Goal: Find specific fact: Find specific fact

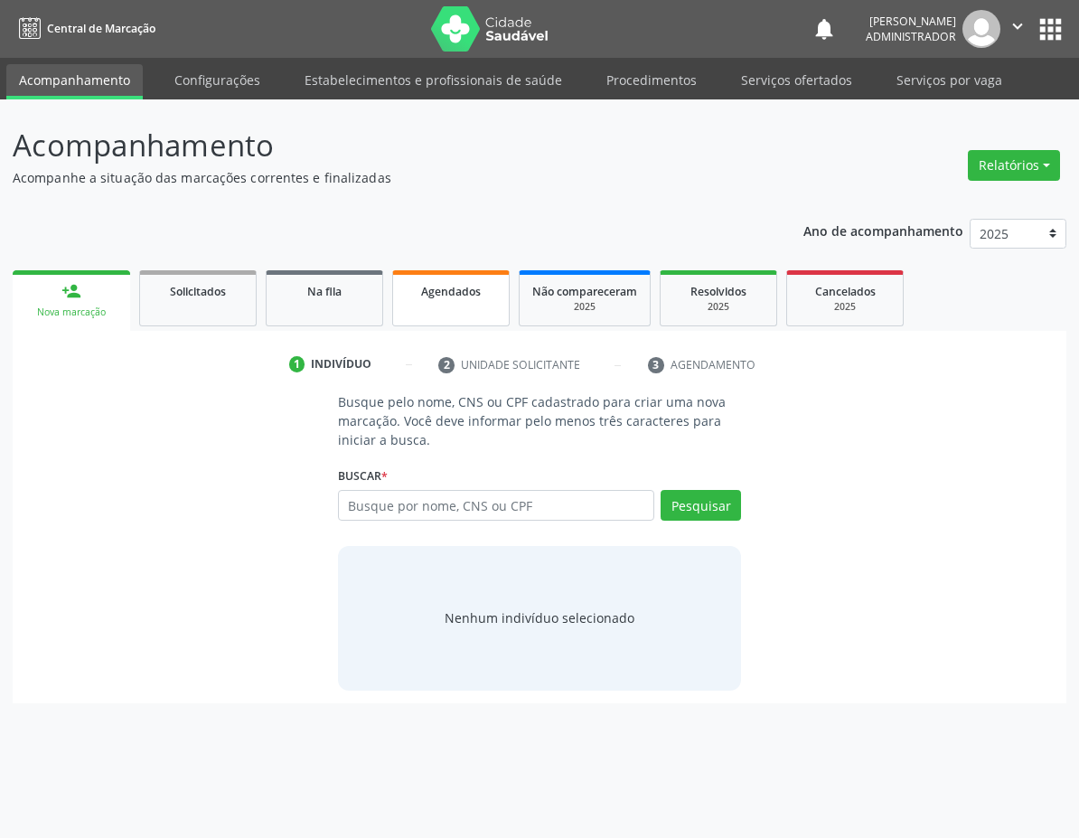
click at [442, 287] on span "Agendados" at bounding box center [451, 291] width 60 height 15
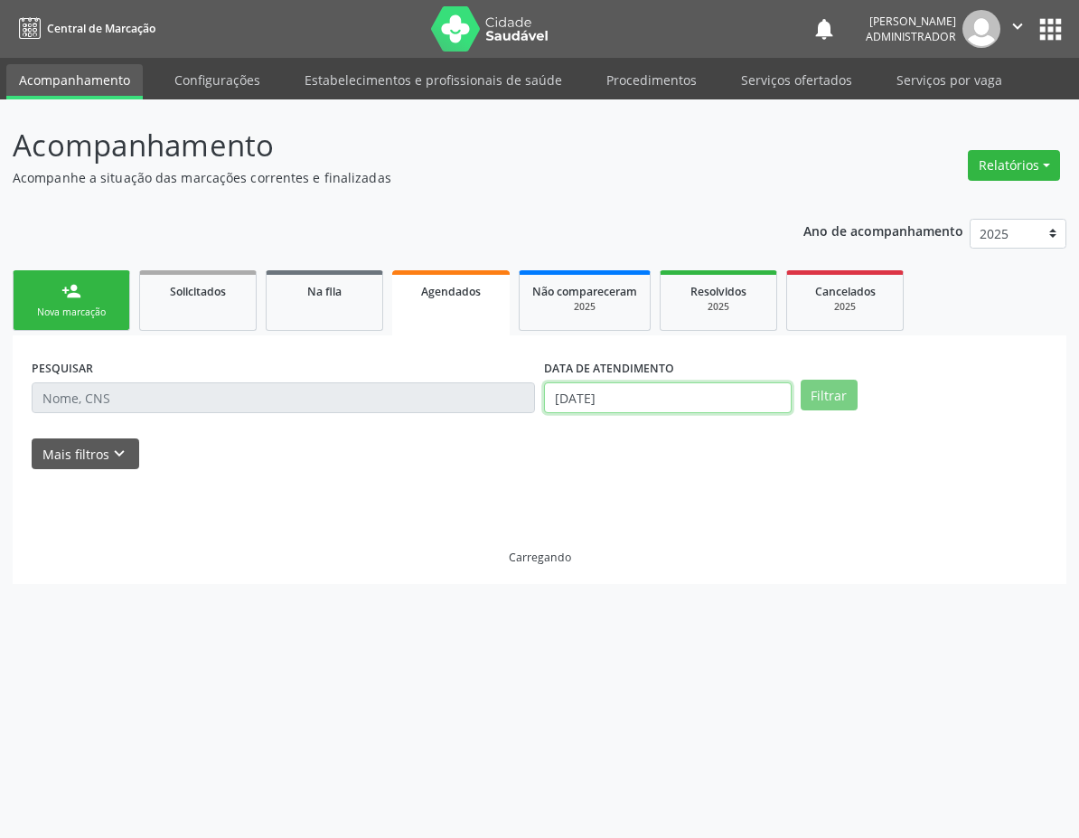
drag, startPoint x: 649, startPoint y: 398, endPoint x: 641, endPoint y: 484, distance: 87.1
click at [649, 400] on input "11/09/2025" at bounding box center [668, 397] width 248 height 31
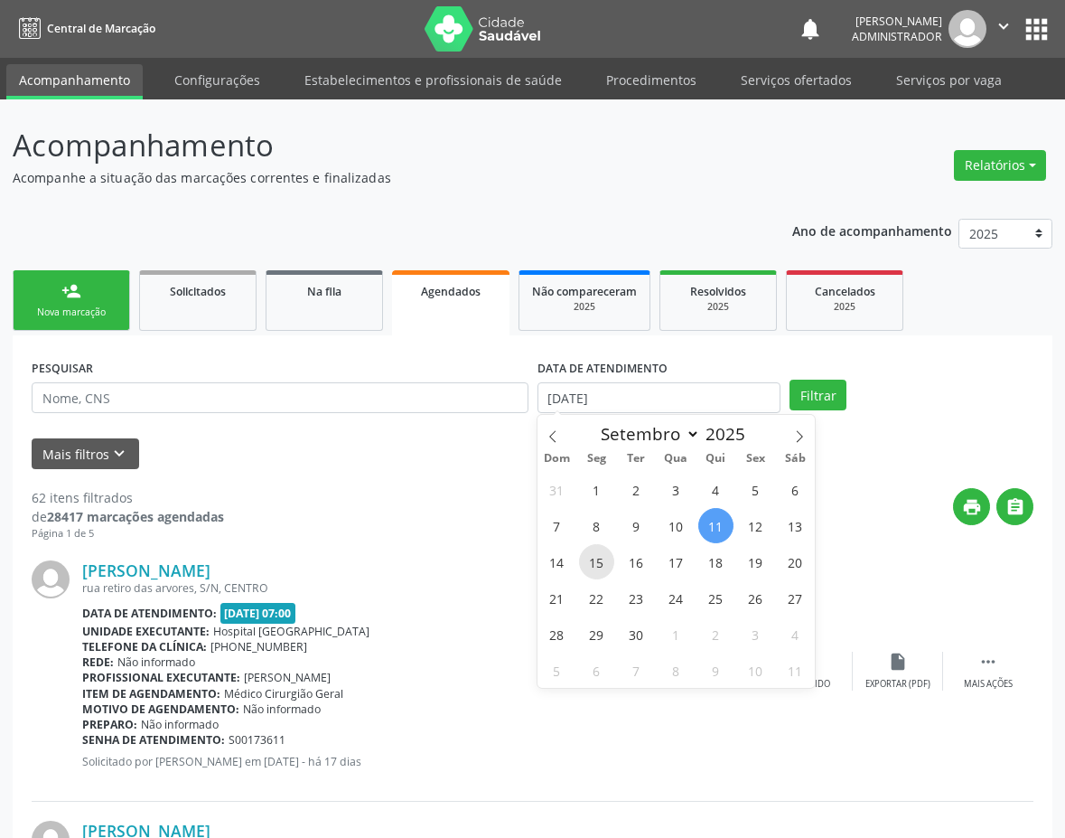
click at [597, 568] on span "15" at bounding box center [596, 561] width 35 height 35
type input "15/09/2025"
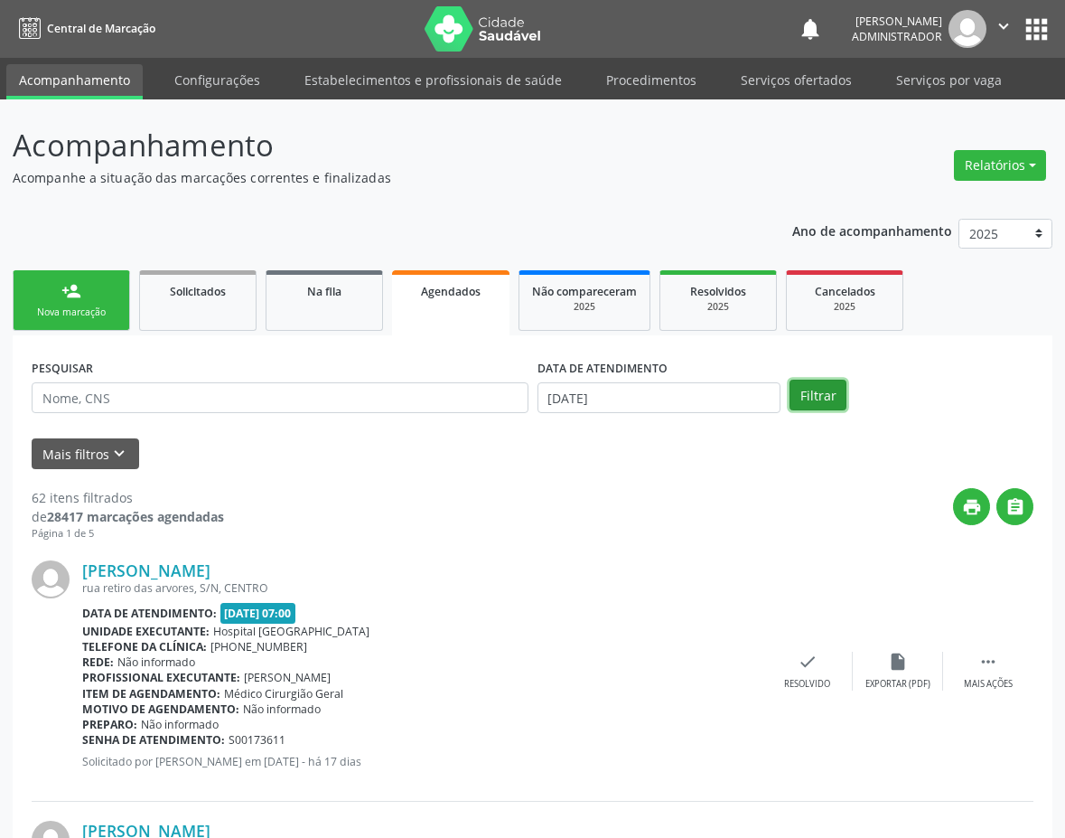
click at [804, 401] on button "Filtrar" at bounding box center [818, 395] width 57 height 31
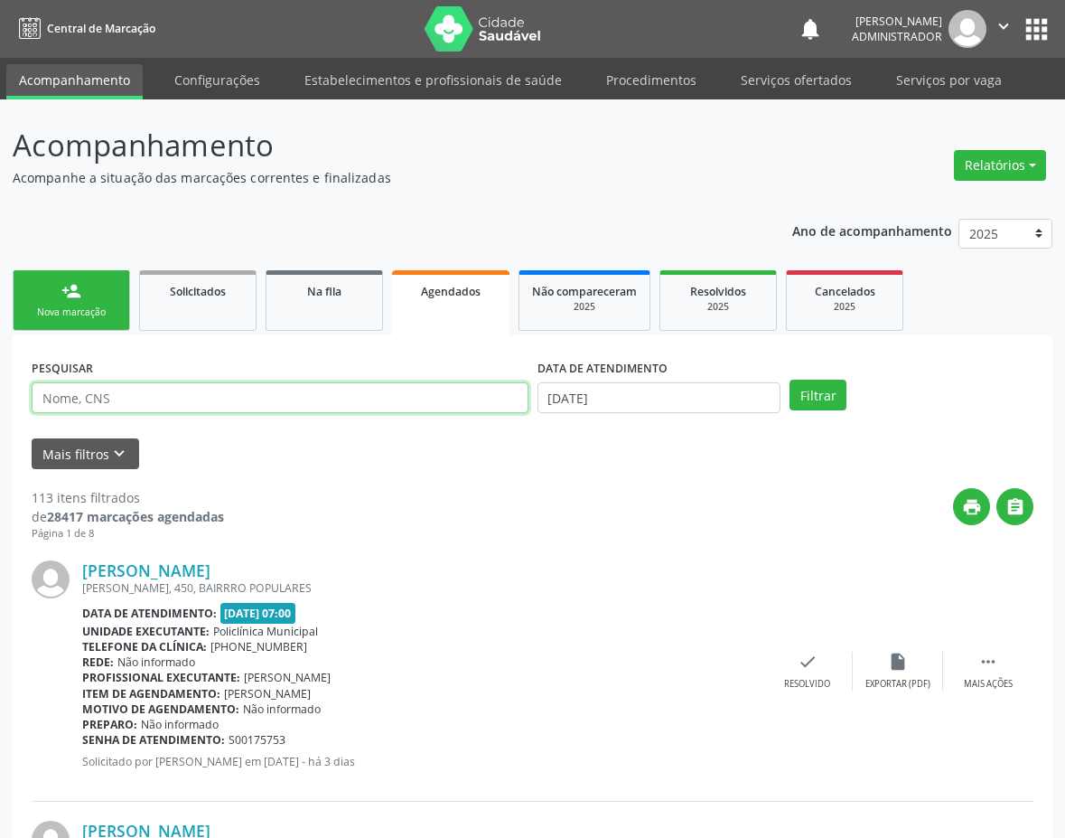
click at [151, 384] on input "text" at bounding box center [280, 397] width 497 height 31
type input "rosa"
click at [790, 380] on button "Filtrar" at bounding box center [818, 395] width 57 height 31
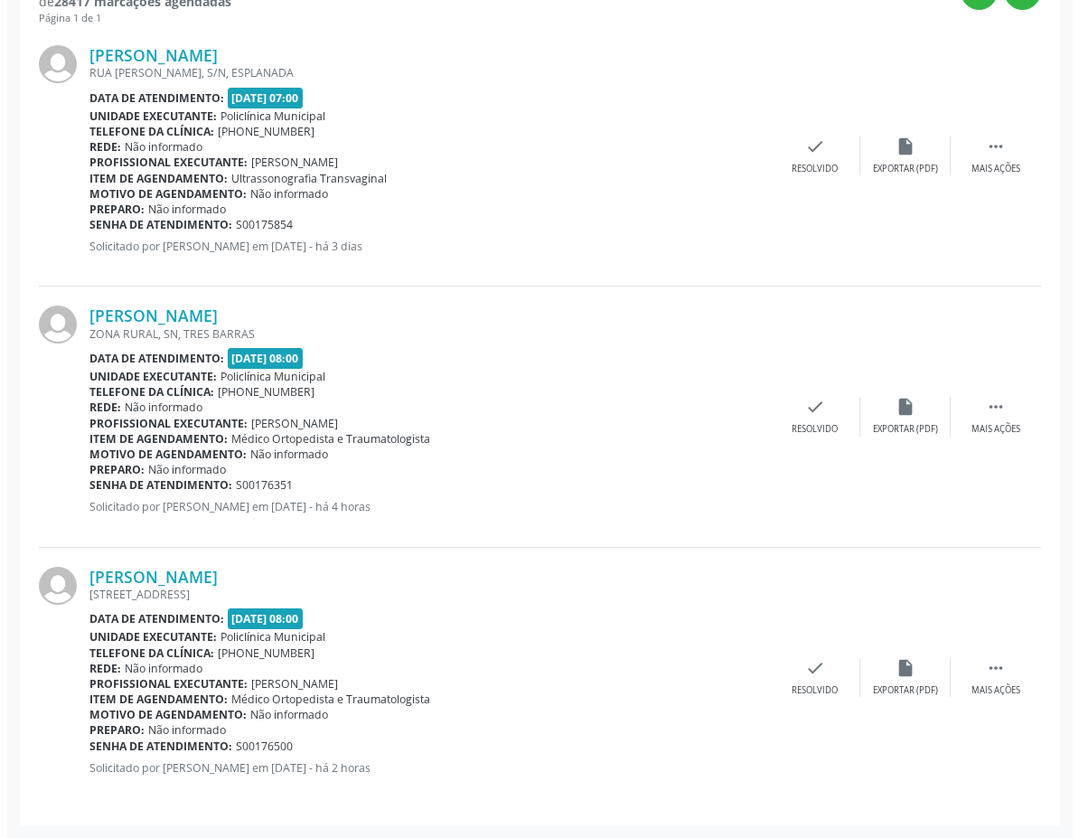
scroll to position [516, 0]
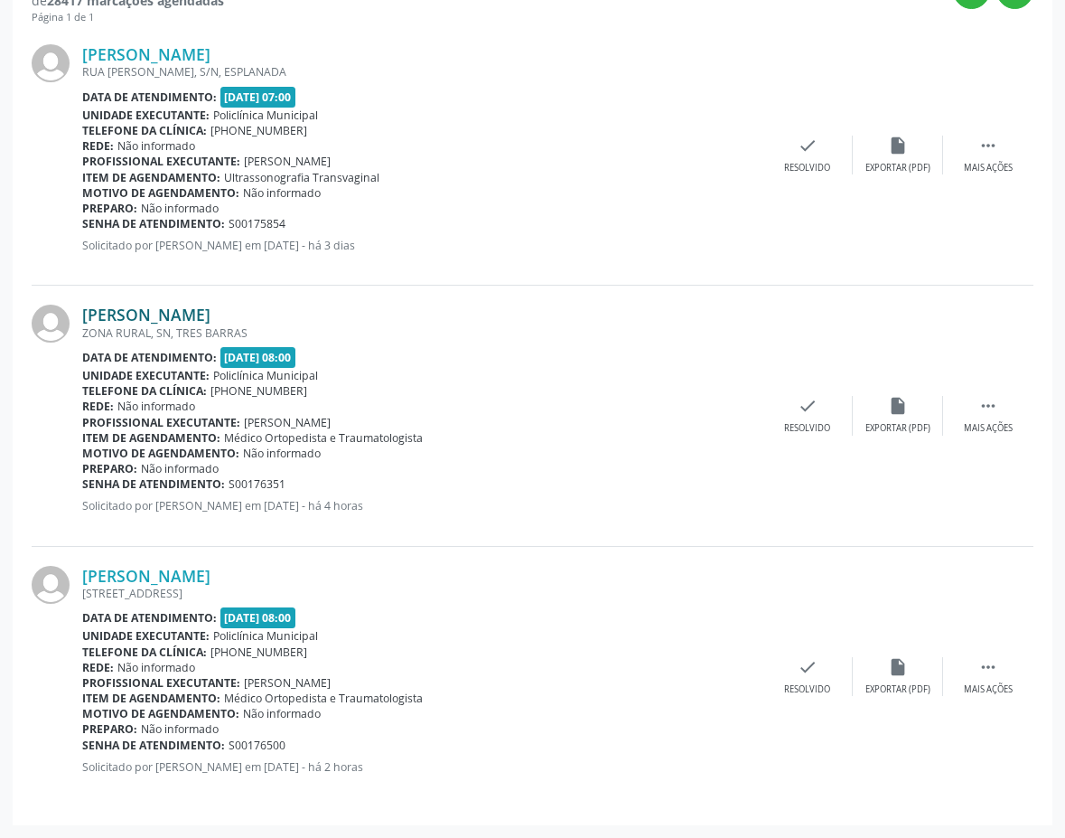
click at [211, 313] on link "Rosa Dalva Batista de Oliveira" at bounding box center [146, 315] width 128 height 20
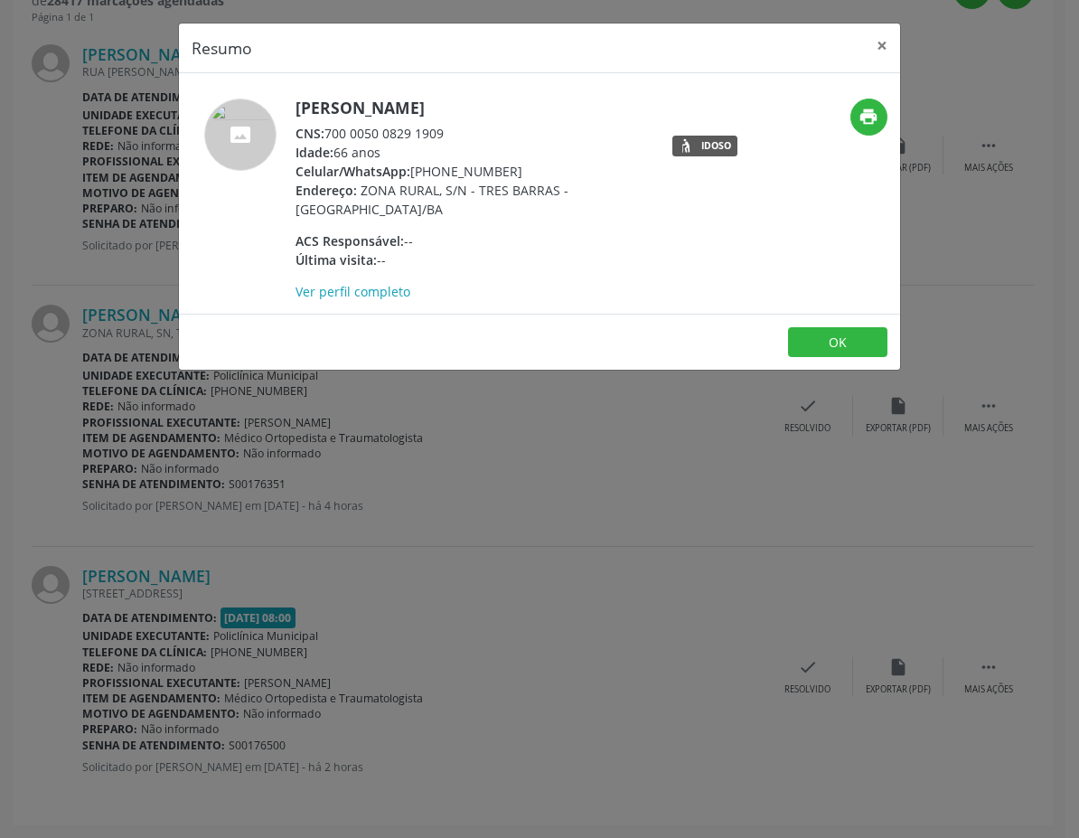
drag, startPoint x: 325, startPoint y: 134, endPoint x: 427, endPoint y: 126, distance: 102.4
click at [427, 125] on div "CNS: 700 0050 0829 1909" at bounding box center [472, 133] width 352 height 19
drag, startPoint x: 436, startPoint y: 135, endPoint x: 392, endPoint y: 147, distance: 46.1
click at [331, 136] on div "CNS: 700 0050 0829 1909" at bounding box center [472, 133] width 352 height 19
copy div "700 0050 0829 1909"
